Goal: Task Accomplishment & Management: Manage account settings

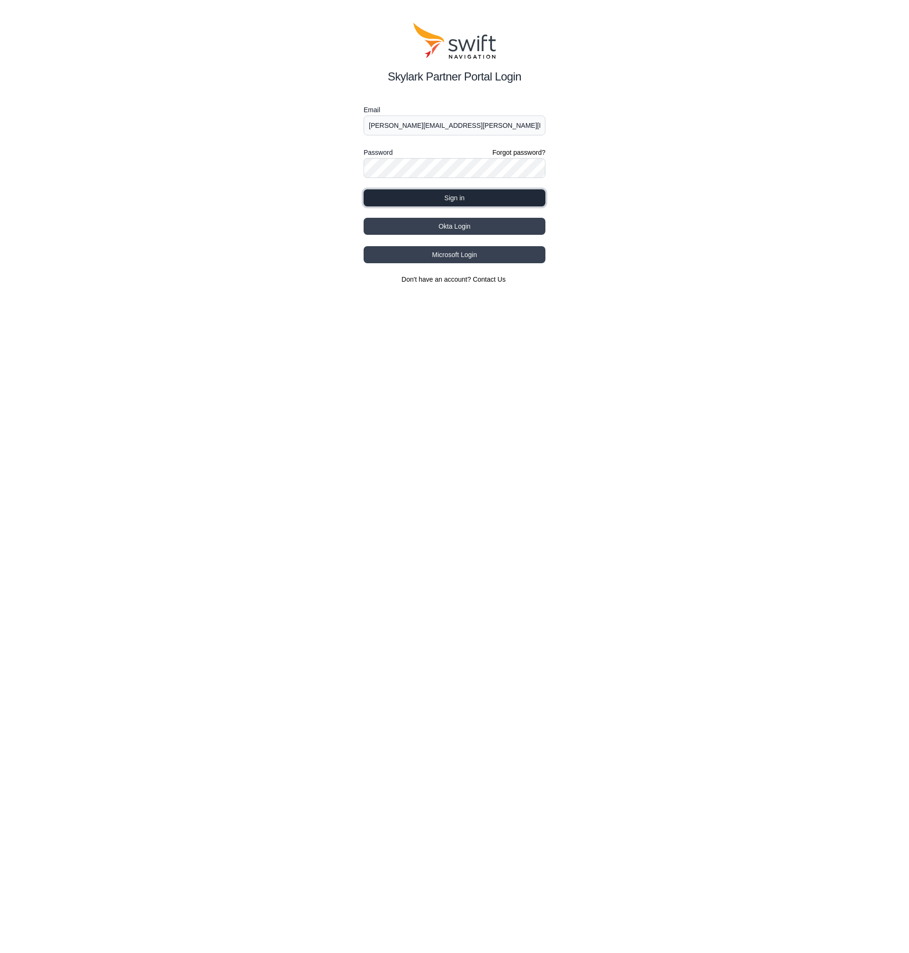
click at [473, 197] on button "Sign in" at bounding box center [455, 197] width 182 height 17
select select
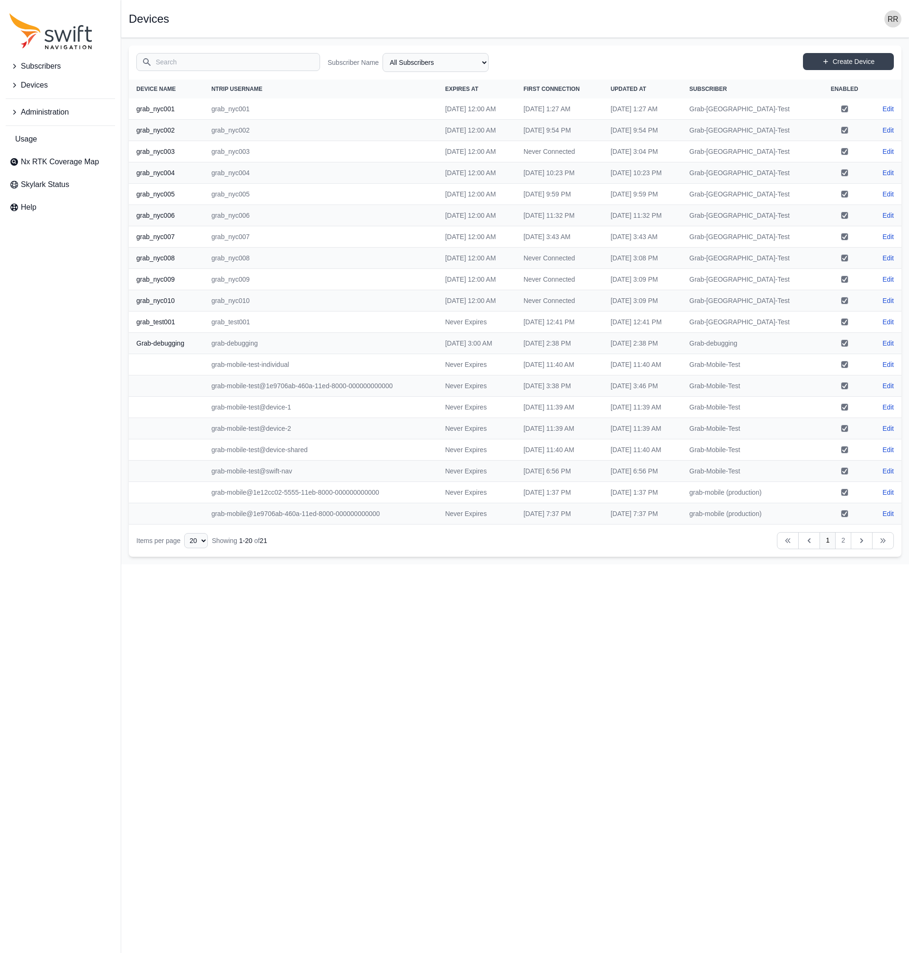
click at [211, 57] on input "Search" at bounding box center [228, 62] width 184 height 18
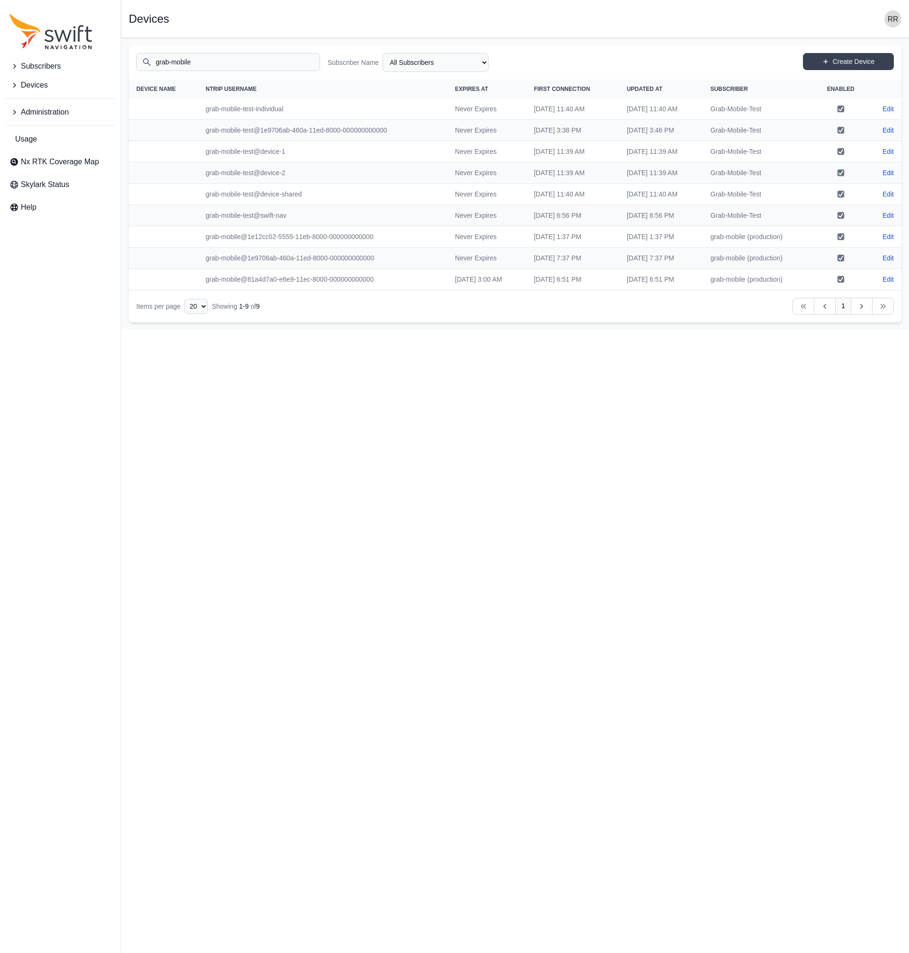
type input "grab-mobile"
click at [888, 239] on link "Edit" at bounding box center [888, 236] width 11 height 9
click at [887, 257] on link "Edit" at bounding box center [888, 257] width 11 height 9
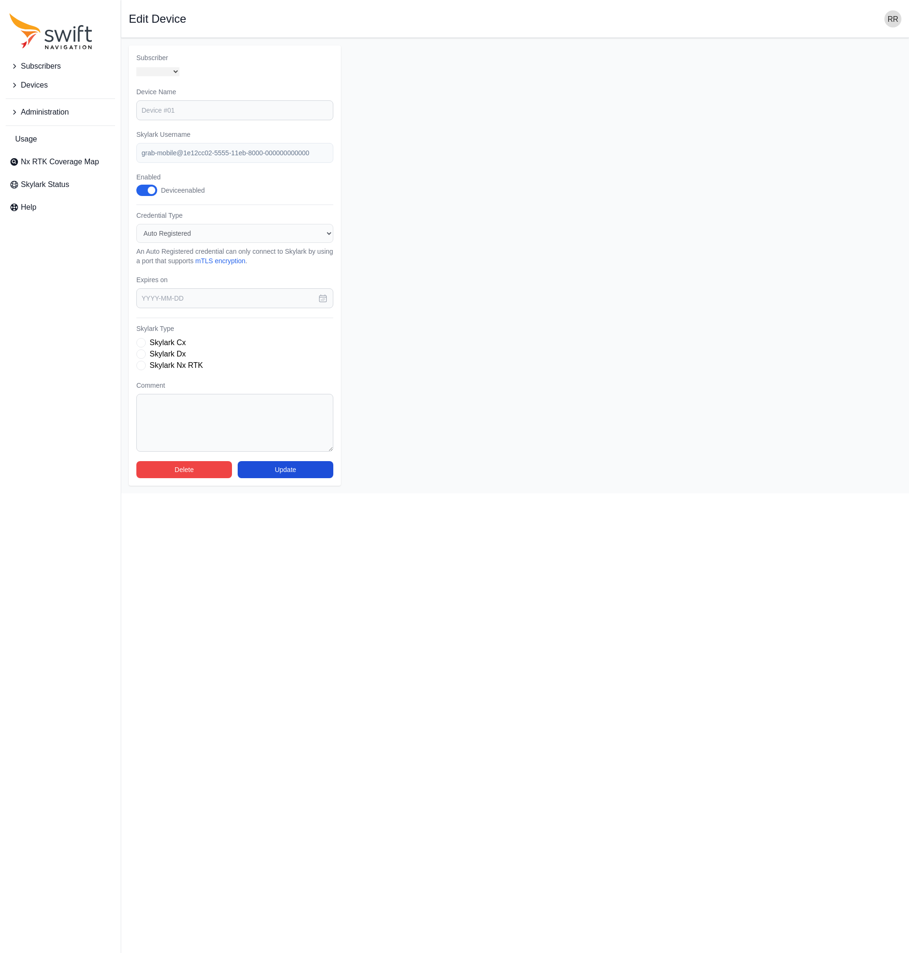
select select "fe55257b-e26b-4112-869a-e544fc77323b"
